Goal: Transaction & Acquisition: Purchase product/service

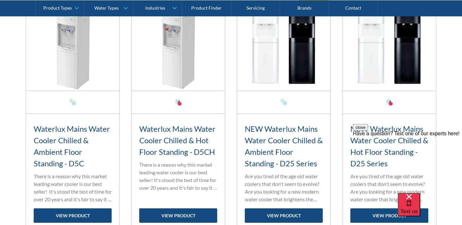
scroll to position [270, 0]
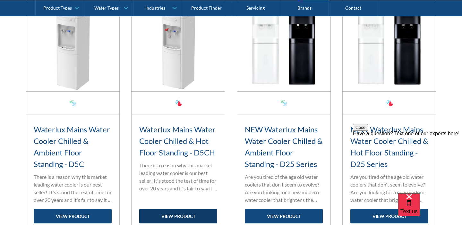
click at [174, 215] on link "view product" at bounding box center [178, 216] width 78 height 14
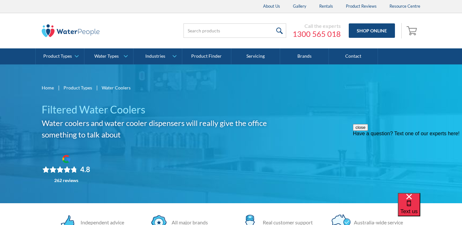
scroll to position [0, 0]
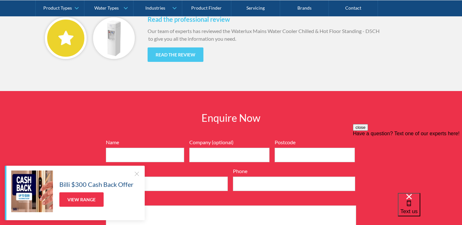
scroll to position [774, 0]
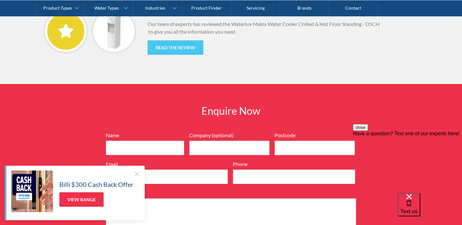
click at [135, 173] on div at bounding box center [136, 174] width 6 height 6
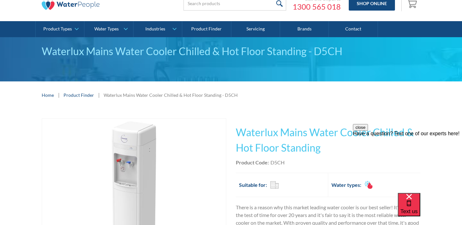
scroll to position [27, 0]
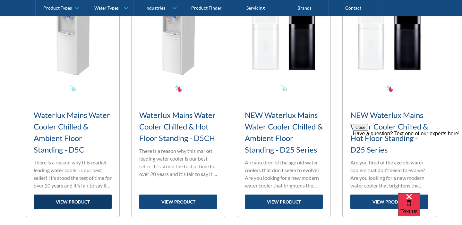
click at [66, 203] on link "view product" at bounding box center [73, 202] width 78 height 14
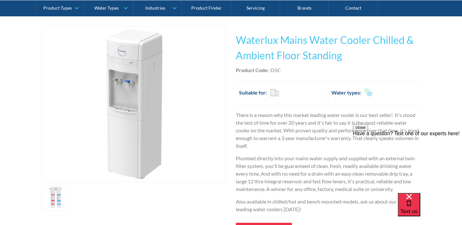
scroll to position [120, 0]
click at [368, 131] on button "close" at bounding box center [360, 127] width 15 height 7
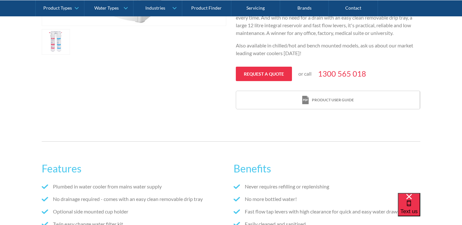
scroll to position [277, 0]
